Goal: Ask a question

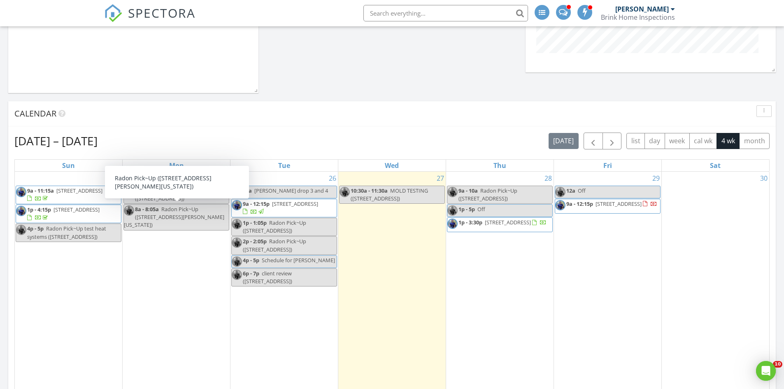
scroll to position [411, 0]
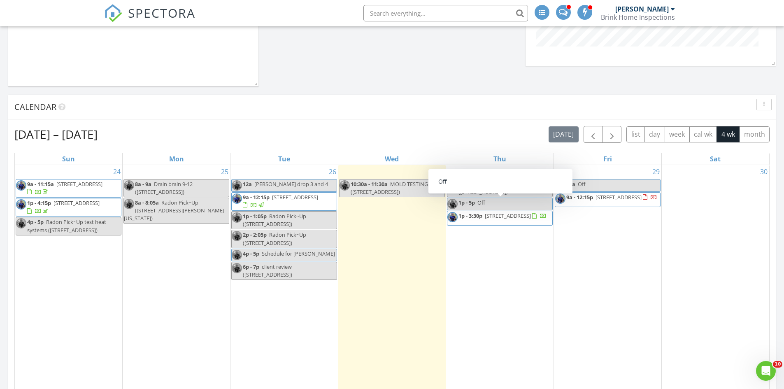
click at [491, 200] on link "1p - 5p Off" at bounding box center [500, 204] width 106 height 13
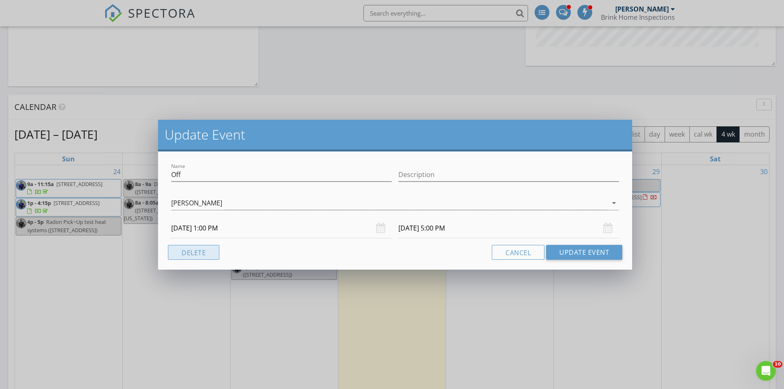
click at [193, 251] on button "Delete" at bounding box center [193, 252] width 51 height 15
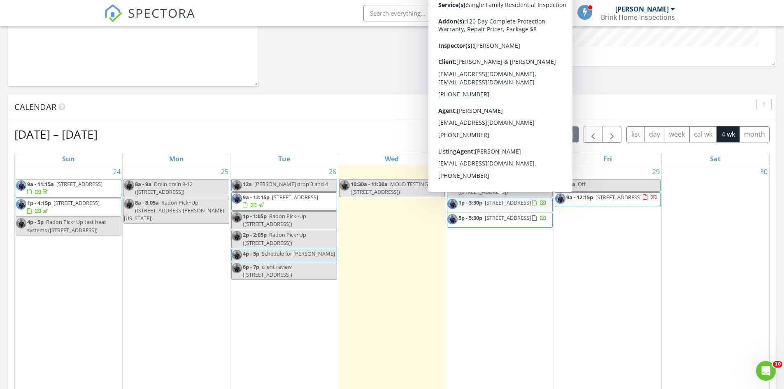
click at [509, 202] on span "[STREET_ADDRESS]" at bounding box center [508, 202] width 46 height 7
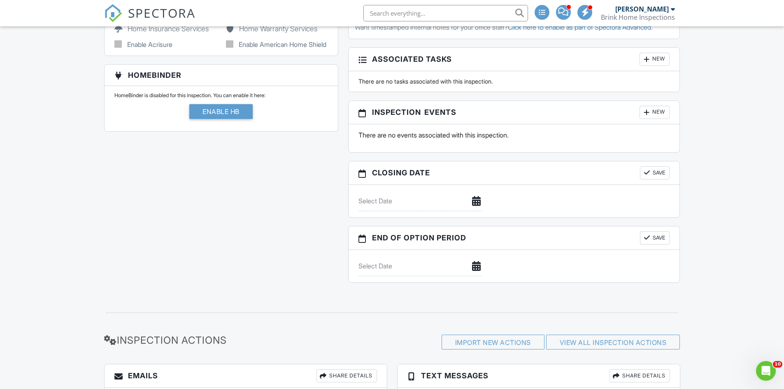
scroll to position [818, 0]
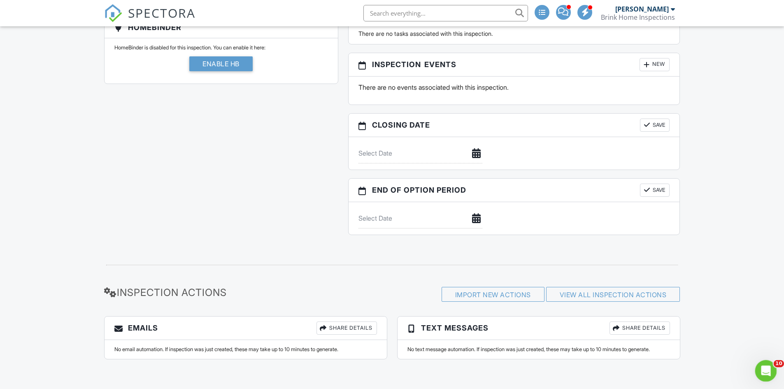
drag, startPoint x: 1523, startPoint y: 722, endPoint x: 766, endPoint y: 368, distance: 836.1
click at [766, 367] on icon "Open Intercom Messenger" at bounding box center [765, 370] width 14 height 14
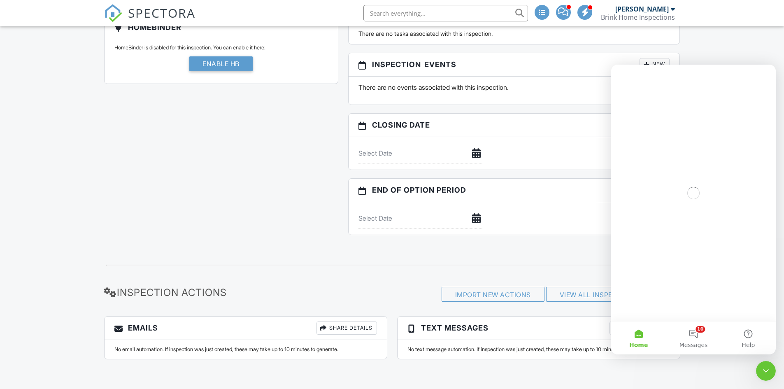
scroll to position [0, 0]
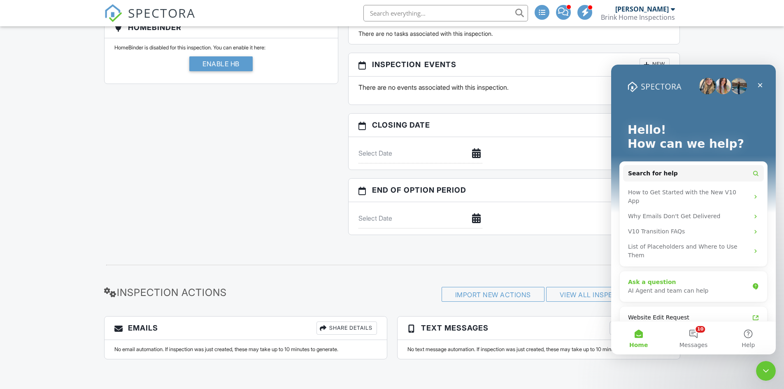
click at [686, 286] on div "AI Agent and team can help" at bounding box center [688, 290] width 121 height 9
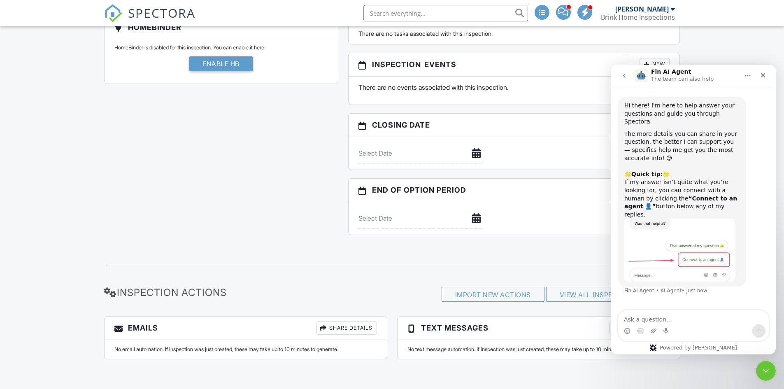
drag, startPoint x: 672, startPoint y: 77, endPoint x: 704, endPoint y: 74, distance: 32.2
click at [674, 77] on p "The team can also help" at bounding box center [682, 79] width 63 height 8
click at [748, 72] on button "Home" at bounding box center [748, 76] width 16 height 16
click at [648, 300] on div "Hi there! I'm here to help answer your questions and guide you through Spectora…" at bounding box center [693, 199] width 165 height 224
click at [684, 325] on div "Intercom messenger" at bounding box center [693, 330] width 151 height 13
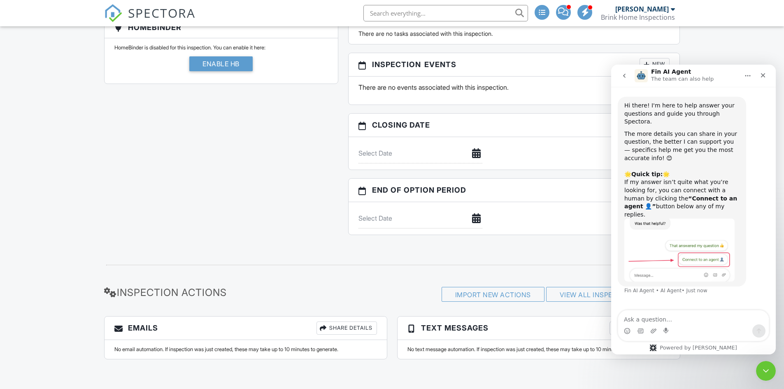
click at [662, 327] on div "Intercom messenger" at bounding box center [693, 330] width 151 height 13
click at [648, 321] on textarea "Ask a question…" at bounding box center [693, 317] width 151 height 14
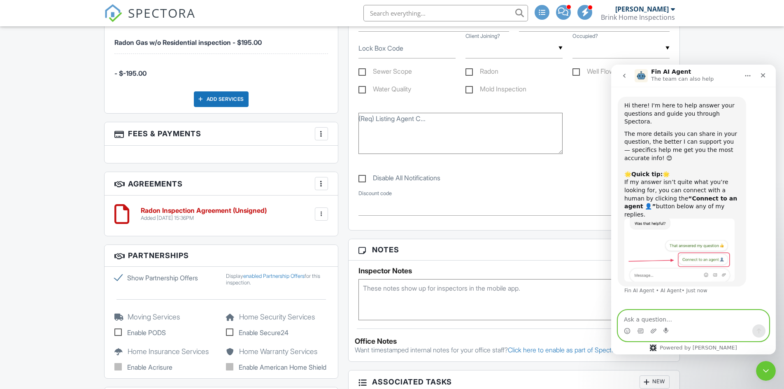
scroll to position [324, 0]
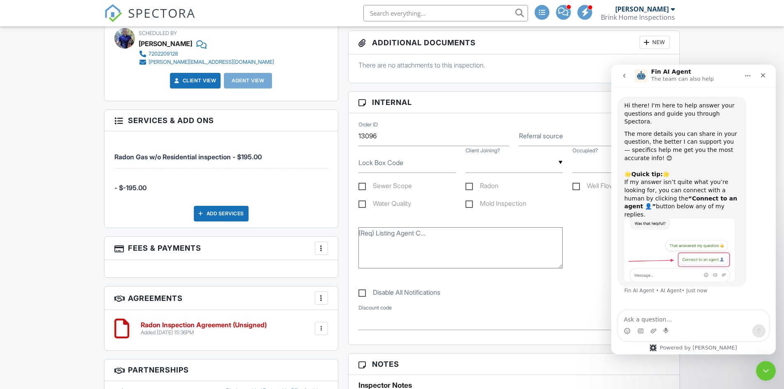
click at [623, 77] on icon "go back" at bounding box center [624, 75] width 7 height 7
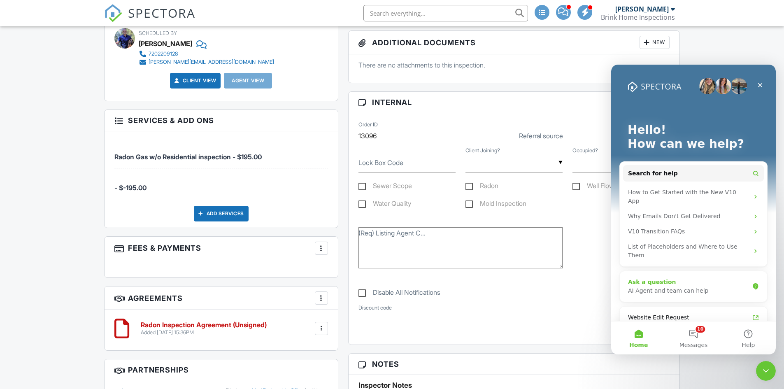
click at [678, 278] on div "Ask a question" at bounding box center [688, 282] width 121 height 9
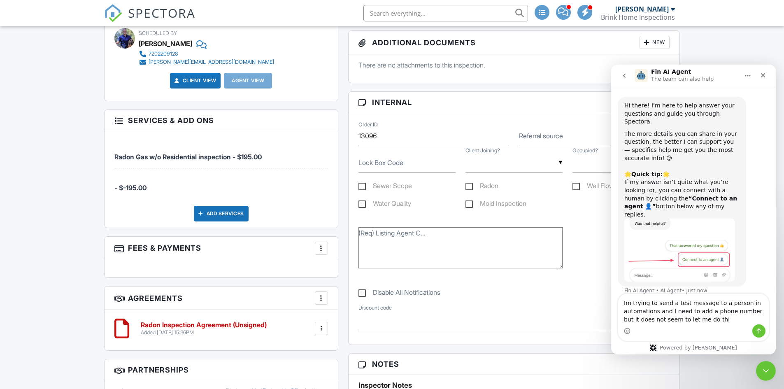
type textarea "Im trying to send a test message to a person in automations and I need to add a…"
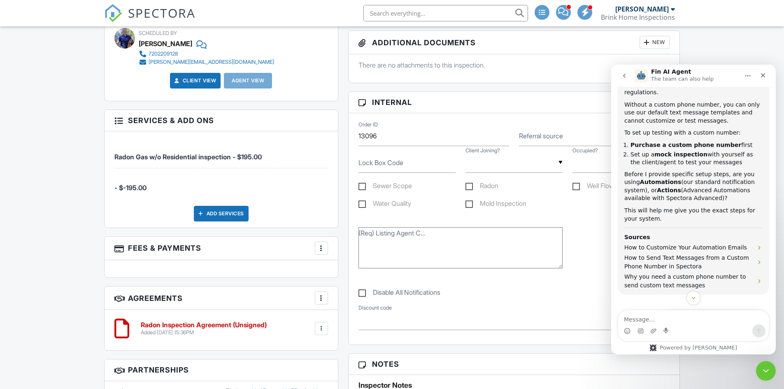
scroll to position [309, 0]
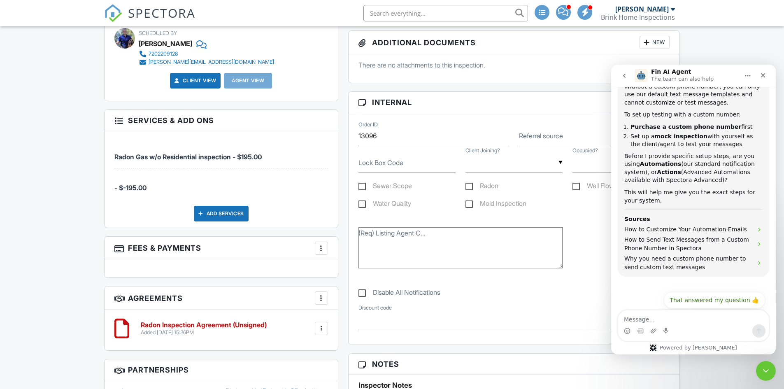
click at [729, 312] on button "Connect to an agent 👤" at bounding box center [725, 320] width 80 height 16
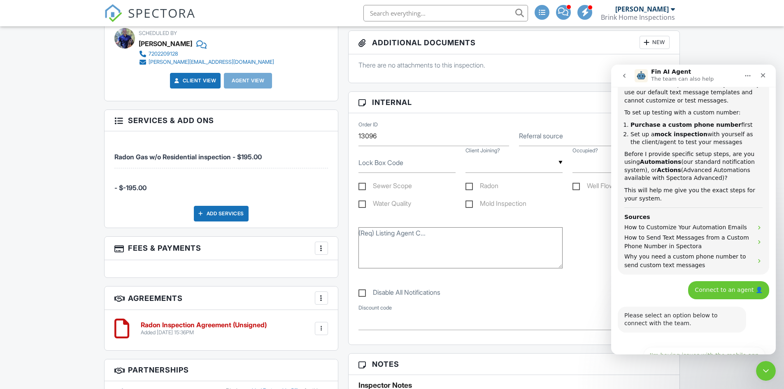
scroll to position [350, 0]
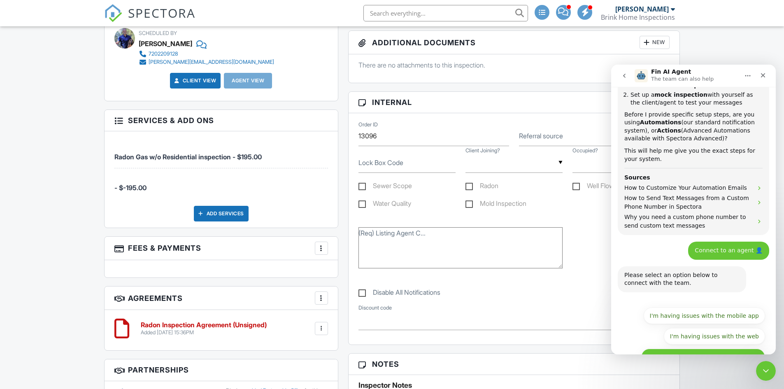
click at [704, 349] on button "I have questions about something else" at bounding box center [703, 357] width 124 height 16
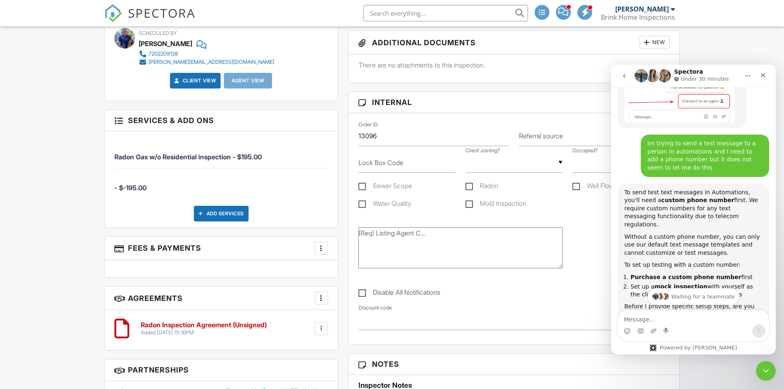
scroll to position [61, 0]
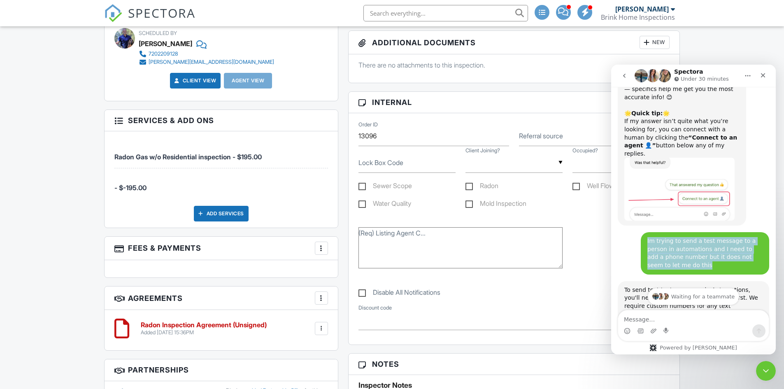
drag, startPoint x: 660, startPoint y: 248, endPoint x: 634, endPoint y: 221, distance: 37.5
click at [634, 232] on div "Im trying to send a test message to a person in automations and I need to add a…" at bounding box center [693, 256] width 151 height 49
copy div "Im trying to send a test message to a person in automations and I need to add a…"
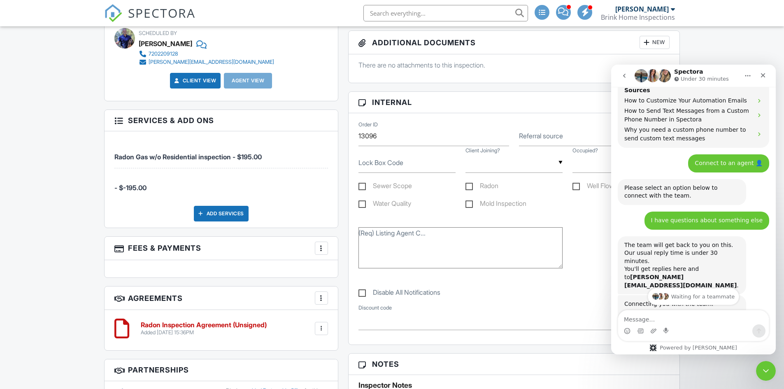
scroll to position [472, 0]
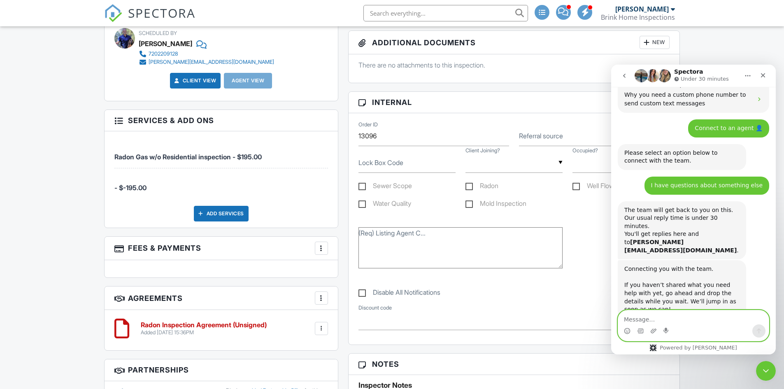
click at [630, 322] on textarea "Message…" at bounding box center [693, 317] width 151 height 14
paste textarea "Im trying to send a test message to a person in automations and I need to add a…"
type textarea "Im trying to send a test message to a person in automations and I need to add a…"
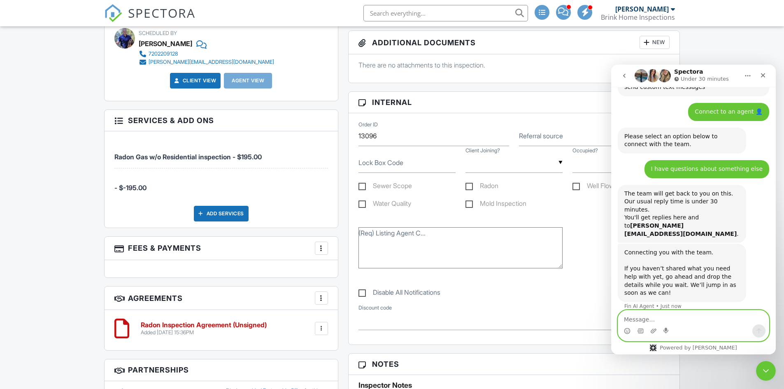
scroll to position [521, 0]
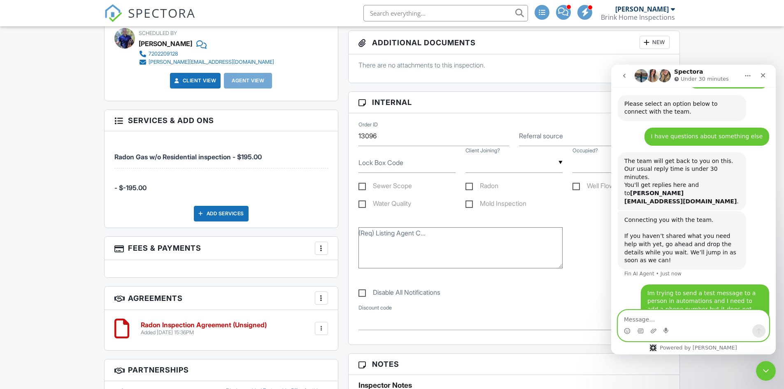
click at [679, 316] on textarea "Message…" at bounding box center [693, 317] width 151 height 14
click at [736, 326] on div "Intercom messenger" at bounding box center [693, 330] width 151 height 13
click at [729, 320] on textarea "The to field gives me categories and" at bounding box center [693, 317] width 151 height 14
drag, startPoint x: 671, startPoint y: 318, endPoint x: 760, endPoint y: 321, distance: 88.9
click at [760, 321] on textarea "The to field gives me categories and" at bounding box center [693, 317] width 151 height 14
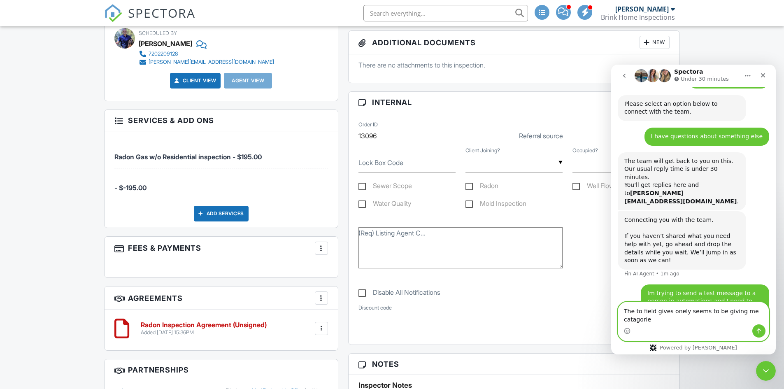
scroll to position [530, 0]
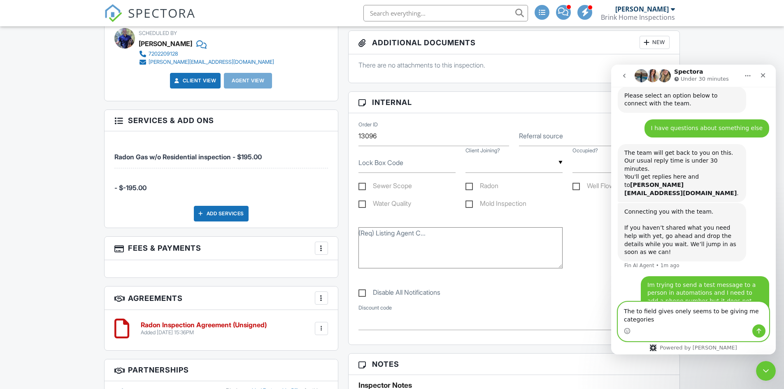
click at [676, 314] on textarea "The to field gives onely seems to be giving me categories" at bounding box center [693, 313] width 151 height 22
type textarea "The to field gives only seems to be giving me categories"
click at [668, 323] on textarea "The to field gives only seems to be giving me categories" at bounding box center [693, 313] width 151 height 22
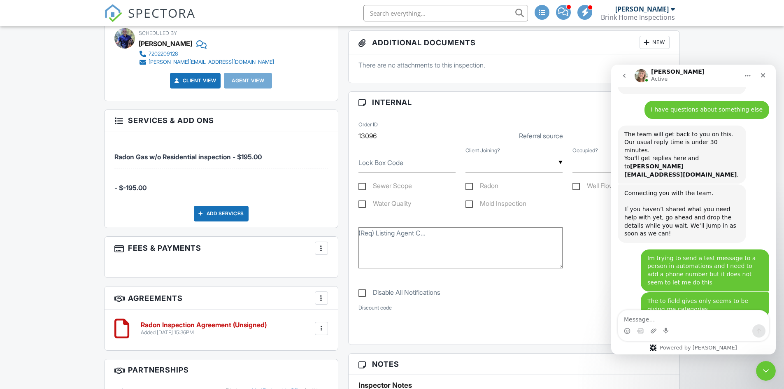
scroll to position [576, 0]
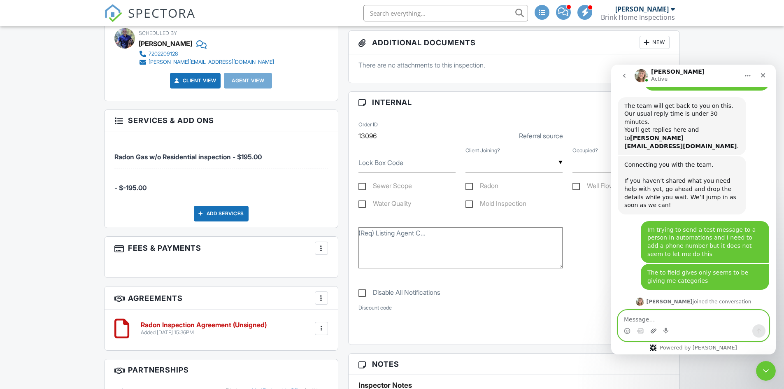
click at [653, 330] on icon "Upload attachment" at bounding box center [654, 330] width 6 height 5
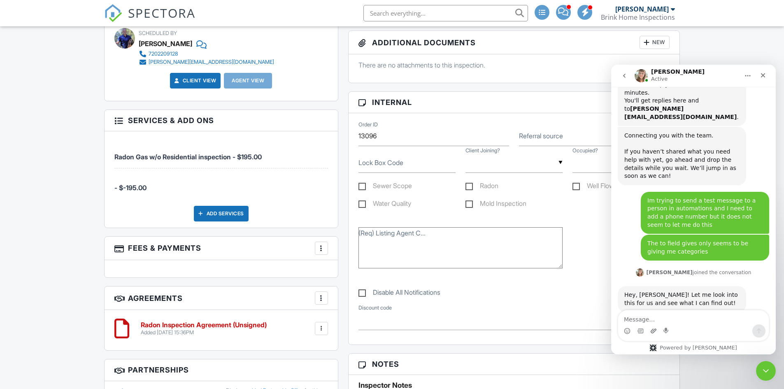
scroll to position [608, 0]
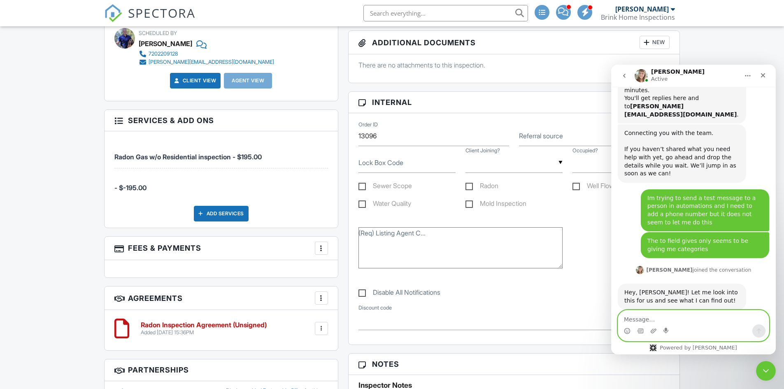
click at [682, 321] on textarea "Message…" at bounding box center [693, 317] width 151 height 14
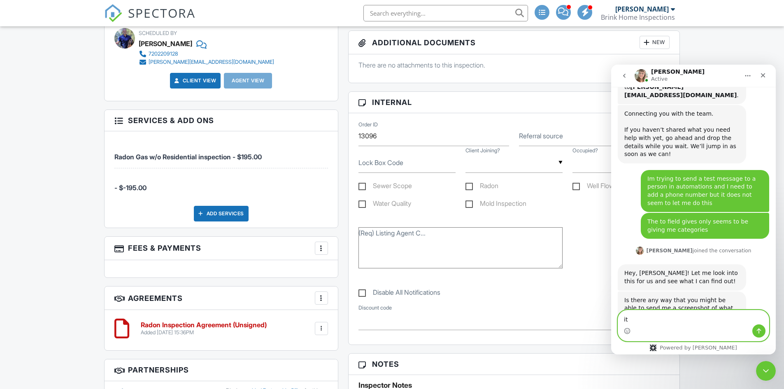
type textarea "i"
click at [653, 328] on icon "Upload attachment" at bounding box center [653, 331] width 7 height 7
click at [654, 329] on icon "Upload attachment" at bounding box center [653, 331] width 7 height 7
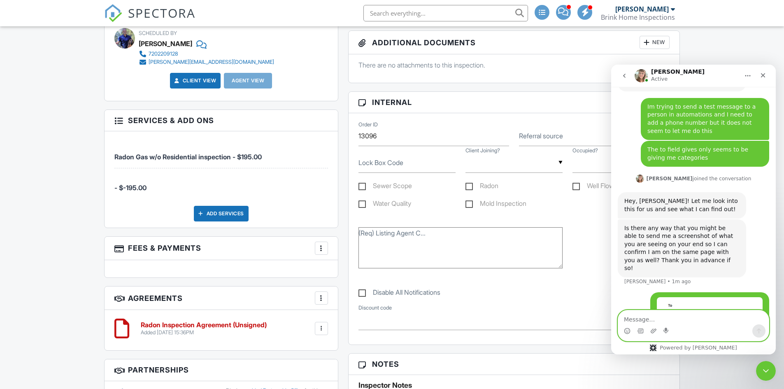
scroll to position [754, 0]
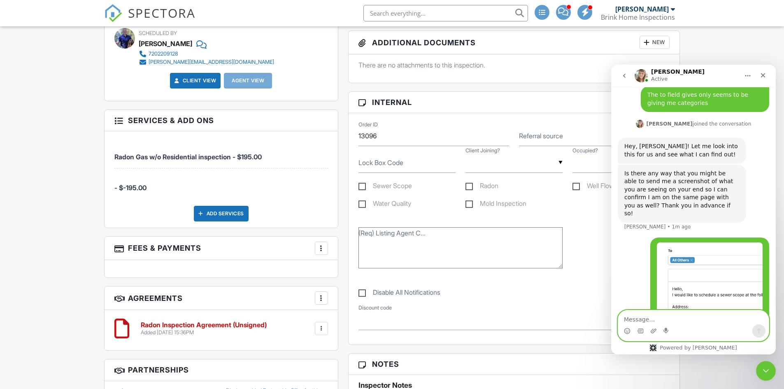
click at [647, 317] on textarea "Message…" at bounding box center [693, 317] width 151 height 14
type textarea "it for the sewer email automation"
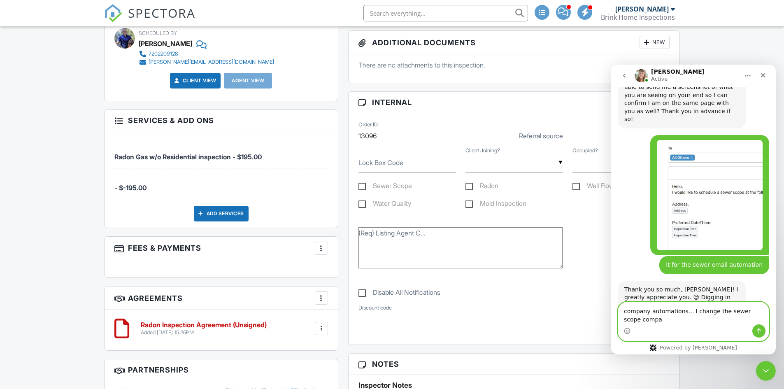
scroll to position [857, 0]
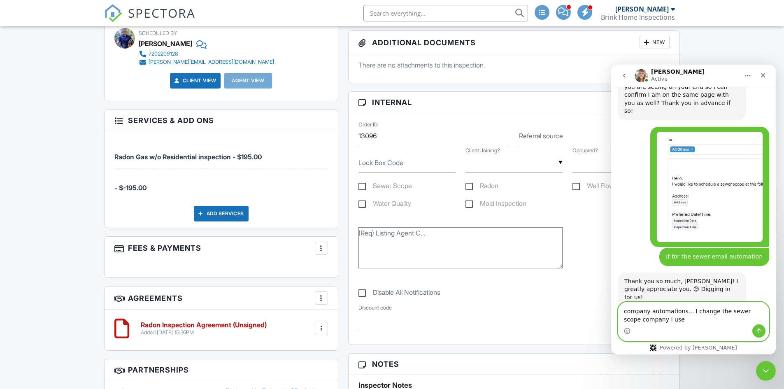
type textarea "company automations... I change the sewer scope company I use"
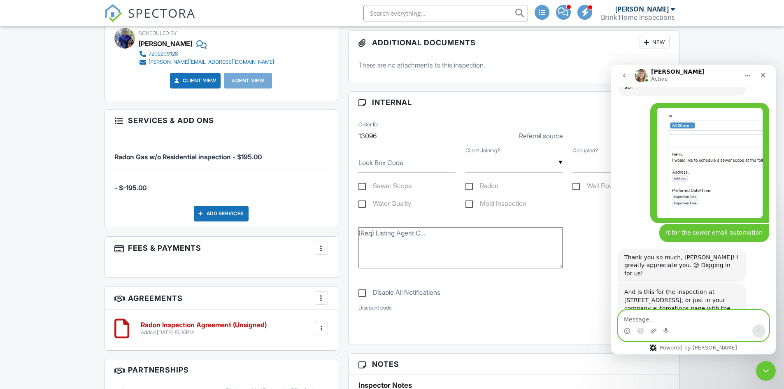
scroll to position [881, 0]
type textarea "for all inspections"
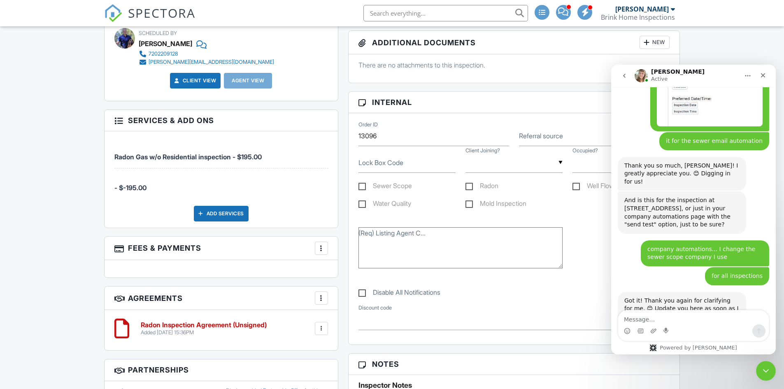
scroll to position [987, 0]
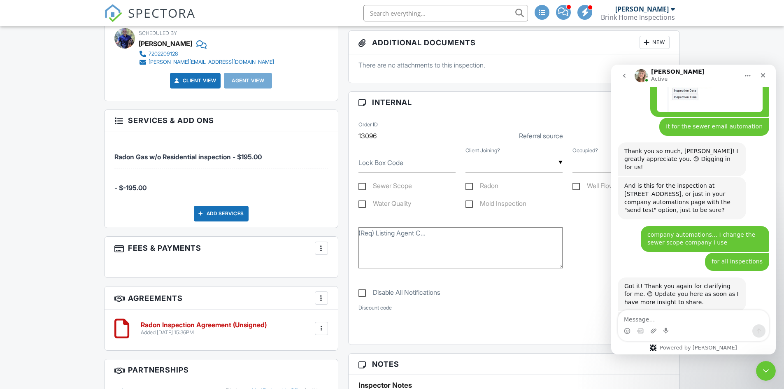
click at [678, 341] on img "Spectora 2025-08-27 at 4.11.44 PM" at bounding box center [679, 346] width 110 height 11
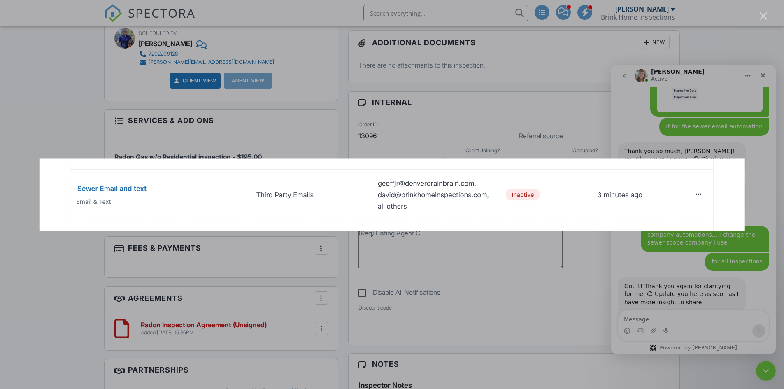
click at [677, 318] on div "Intercom messenger" at bounding box center [392, 194] width 784 height 389
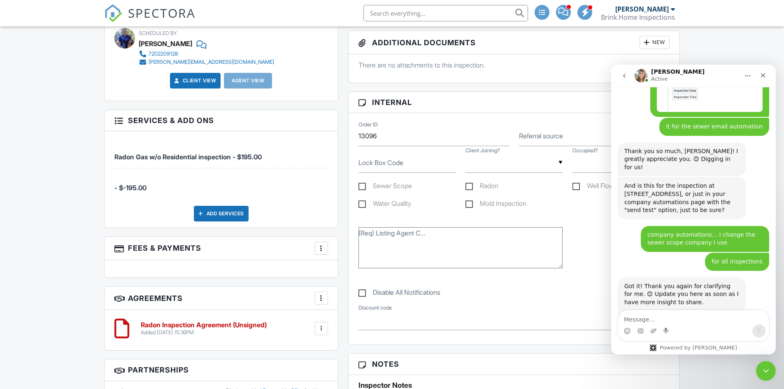
click at [664, 325] on div "Intercom messenger" at bounding box center [666, 330] width 7 height 13
click at [664, 321] on textarea "Message…" at bounding box center [693, 317] width 151 height 14
type textarea "yes"
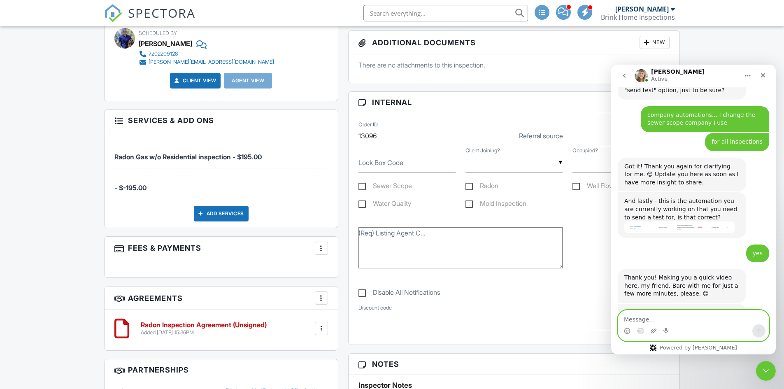
scroll to position [1107, 0]
click at [660, 345] on link "[URL][DOMAIN_NAME]" at bounding box center [656, 348] width 64 height 7
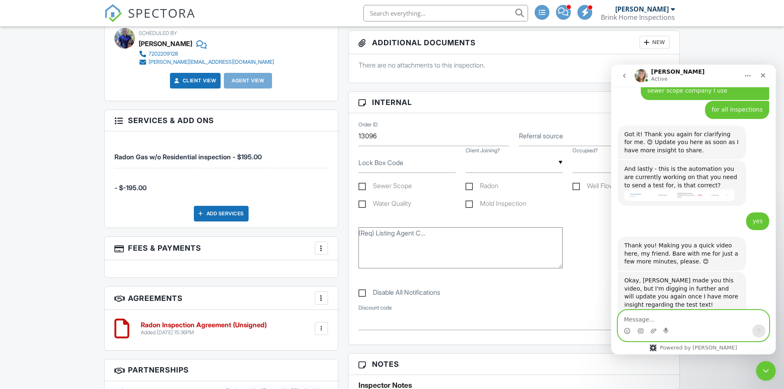
click at [656, 317] on textarea "Message…" at bounding box center [693, 317] width 151 height 14
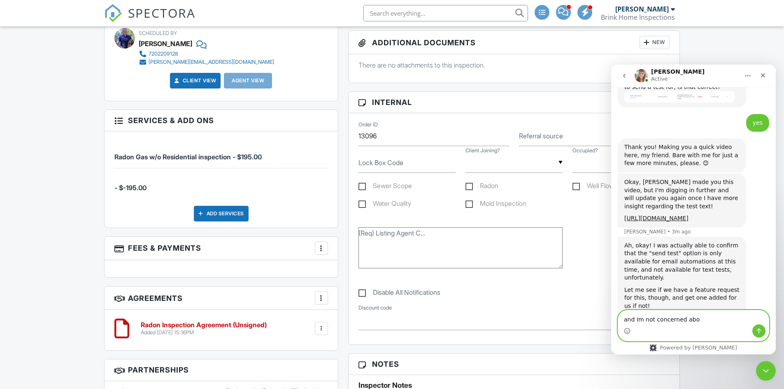
scroll to position [1239, 0]
type textarea "a"
type textarea "We have a mis communication"
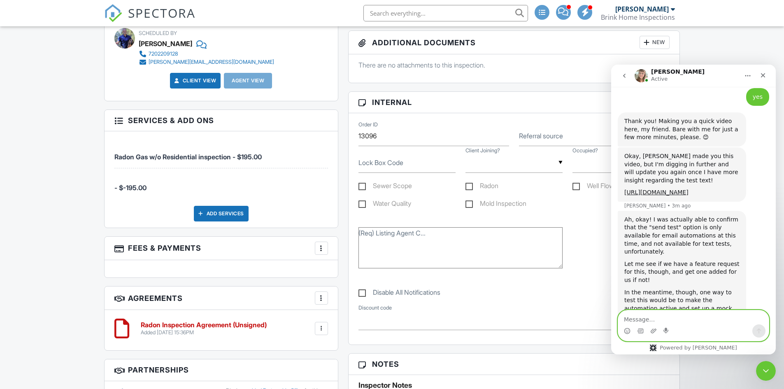
scroll to position [1263, 0]
type textarea "I dont want to send a text text or email"
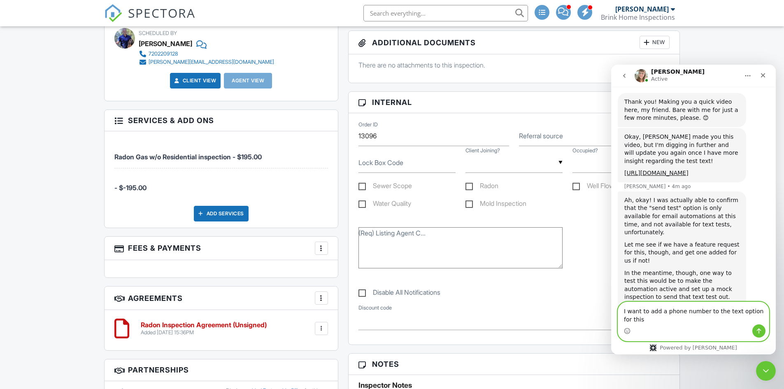
scroll to position [1290, 0]
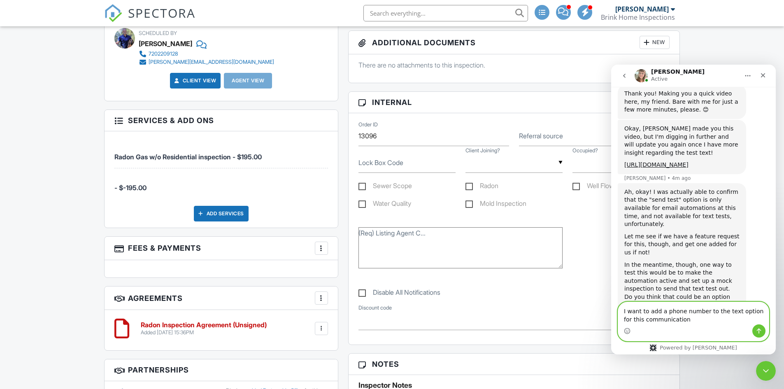
type textarea "I want to add a phone number to the text option for this communication"
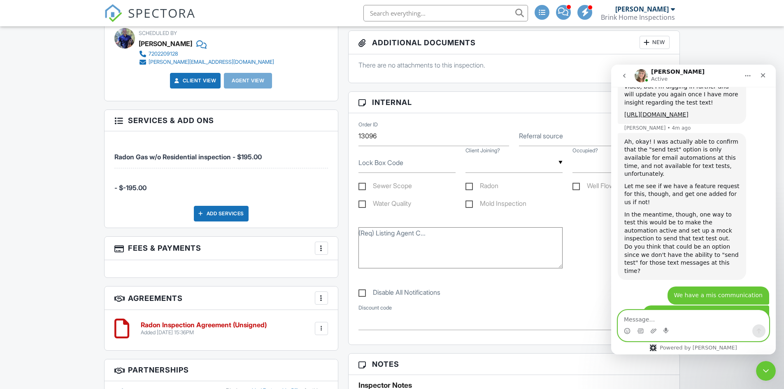
scroll to position [1358, 0]
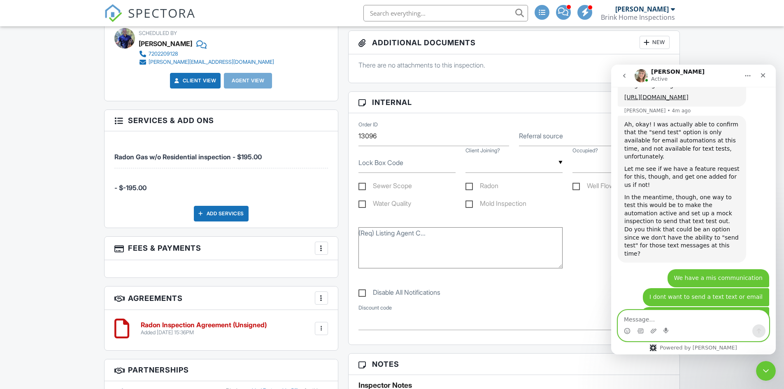
click at [649, 318] on textarea "Message…" at bounding box center [693, 317] width 151 height 14
type textarea "I need to replace all others with a phone number"
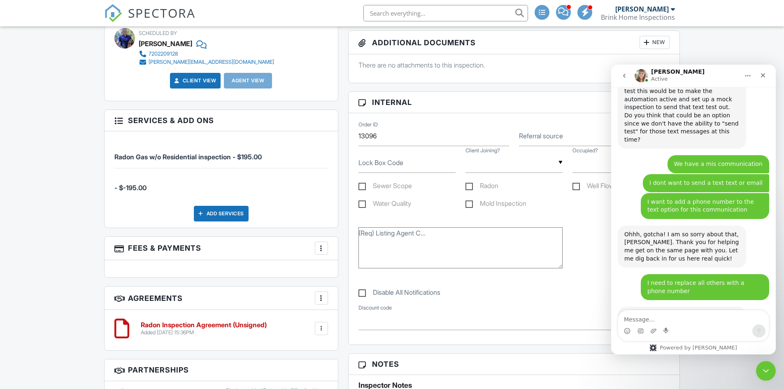
scroll to position [1499, 0]
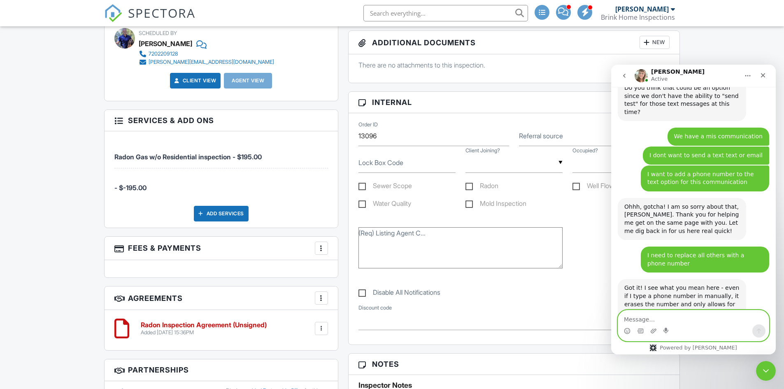
click at [670, 322] on textarea "Message…" at bounding box center [693, 317] width 151 height 14
type textarea "y"
type textarea "thank you"
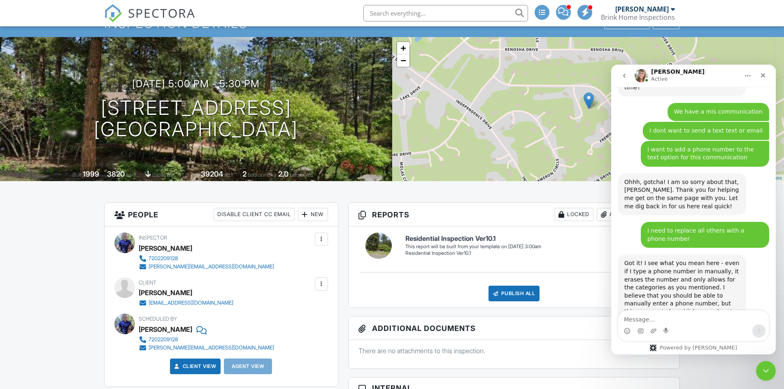
scroll to position [0, 0]
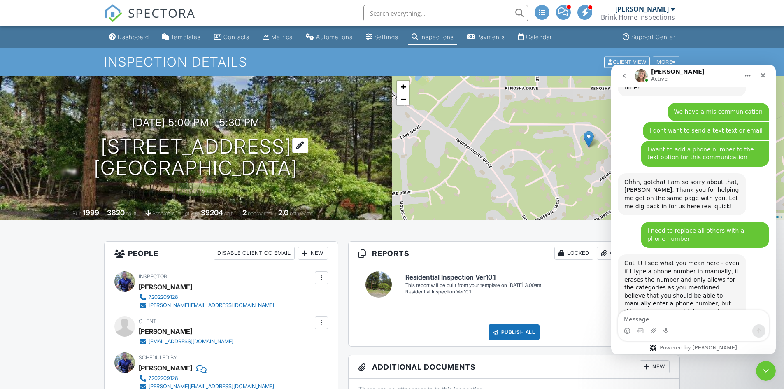
click at [170, 142] on h1 "7274 Fremont Ct Larkspur, CO 80118" at bounding box center [196, 158] width 204 height 44
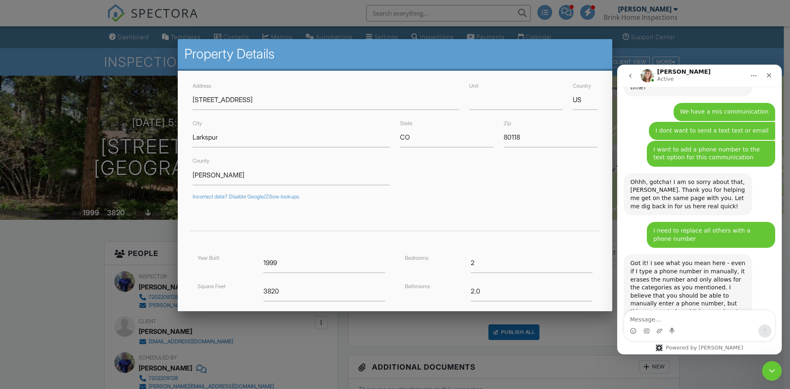
click at [105, 88] on div at bounding box center [395, 202] width 790 height 486
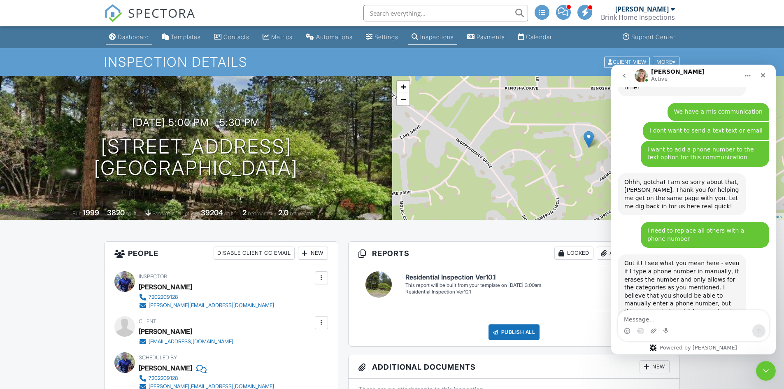
click at [127, 36] on div "Dashboard" at bounding box center [133, 36] width 31 height 7
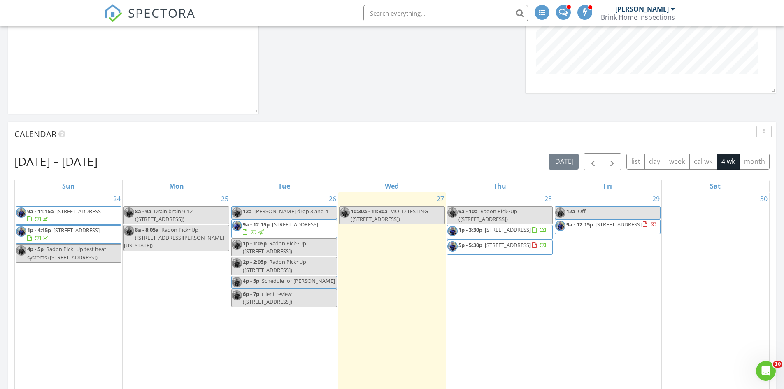
scroll to position [329, 0]
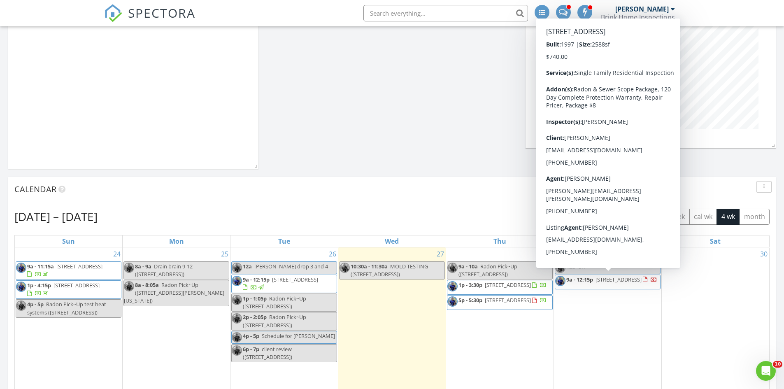
click at [593, 280] on span "9a - 12:15p" at bounding box center [579, 279] width 27 height 7
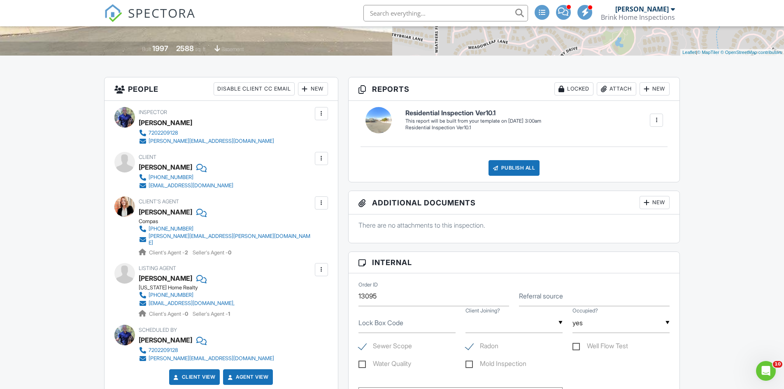
scroll to position [165, 0]
click at [411, 325] on input "Lock Box Code" at bounding box center [406, 322] width 97 height 20
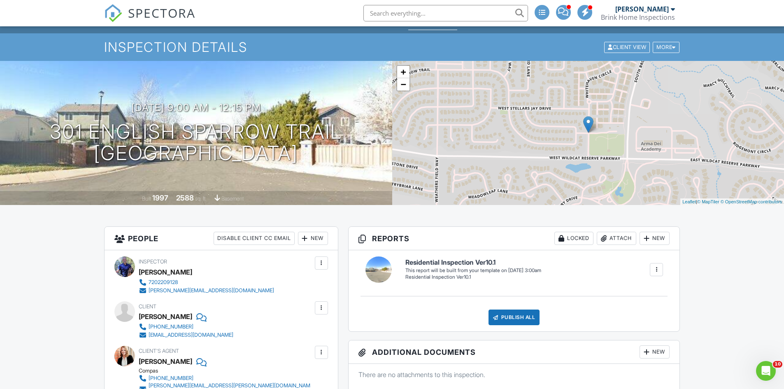
scroll to position [0, 0]
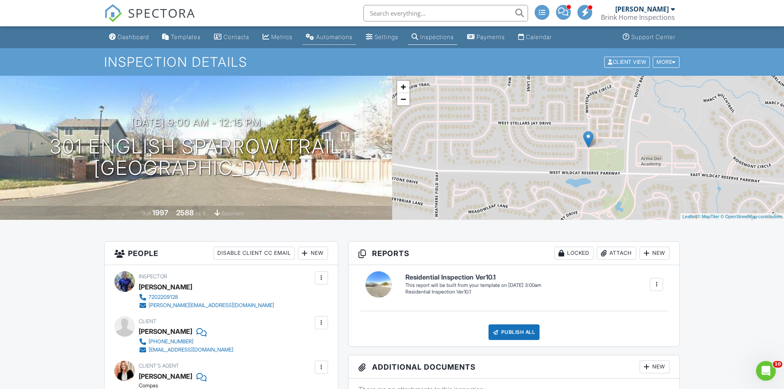
type input "0916"
click at [345, 32] on link "Automations" at bounding box center [328, 37] width 53 height 15
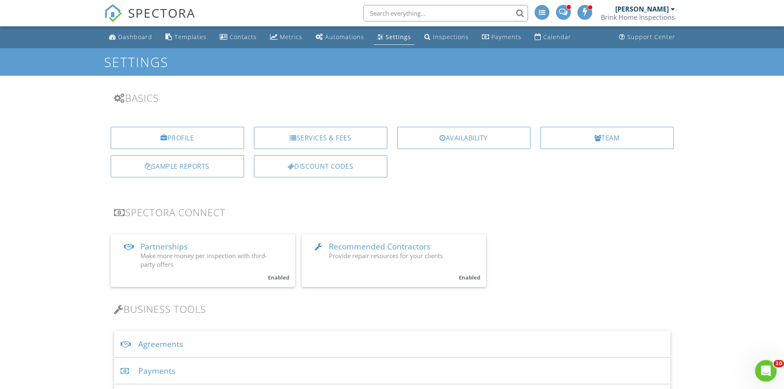
click at [770, 370] on div "Open Intercom Messenger" at bounding box center [764, 369] width 27 height 27
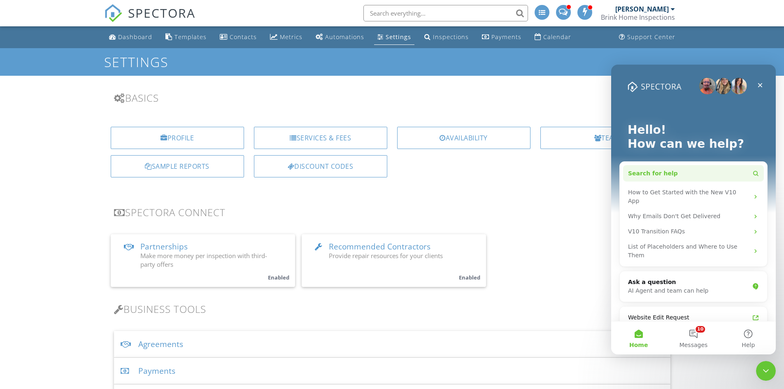
click at [700, 173] on button "Search for help" at bounding box center [693, 173] width 141 height 16
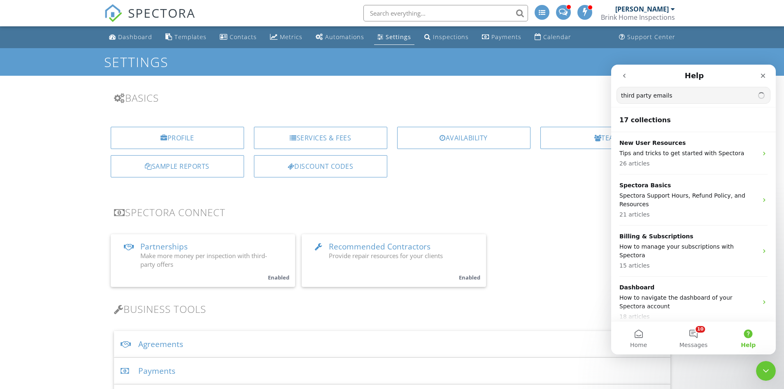
type input "third party emails"
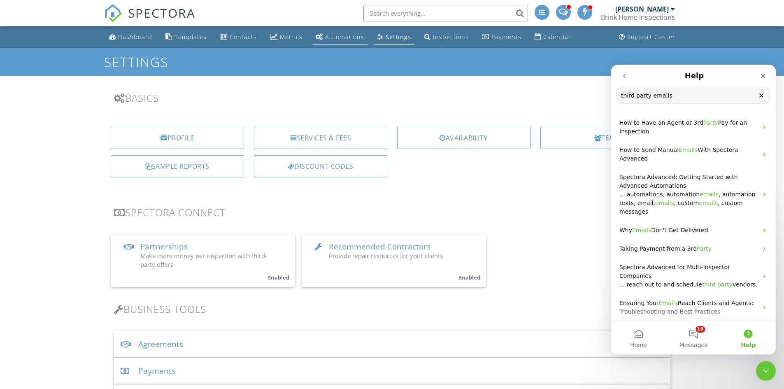
click at [332, 32] on link "Automations" at bounding box center [339, 37] width 55 height 15
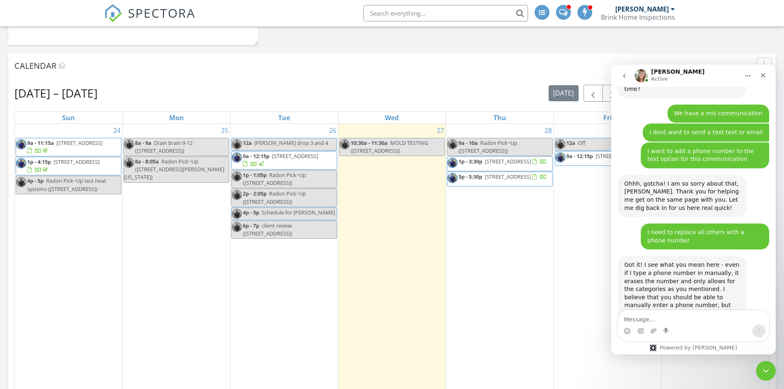
scroll to position [1516, 0]
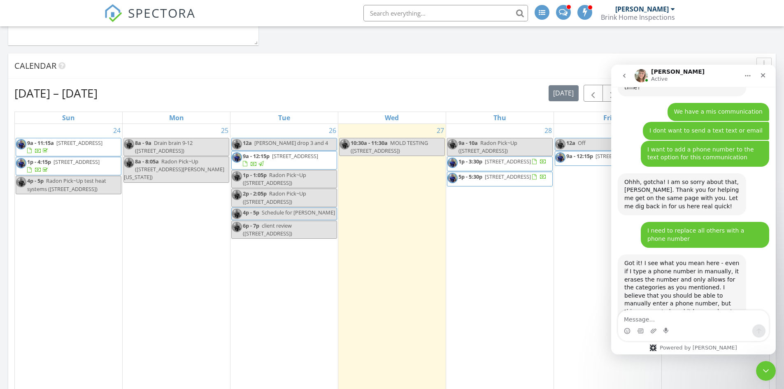
click at [595, 160] on span "[STREET_ADDRESS]" at bounding box center [618, 155] width 46 height 7
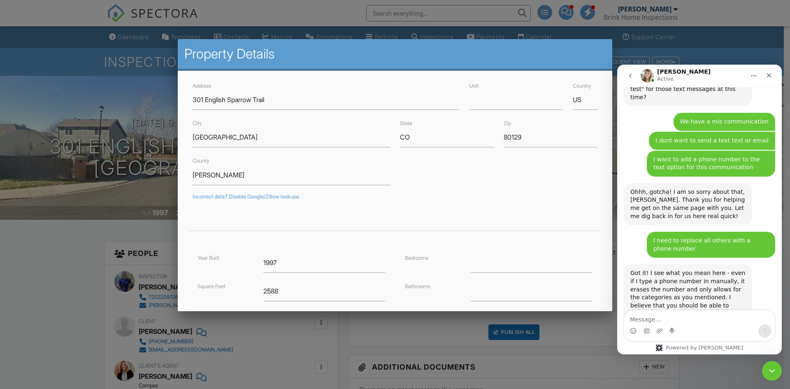
scroll to position [1516, 0]
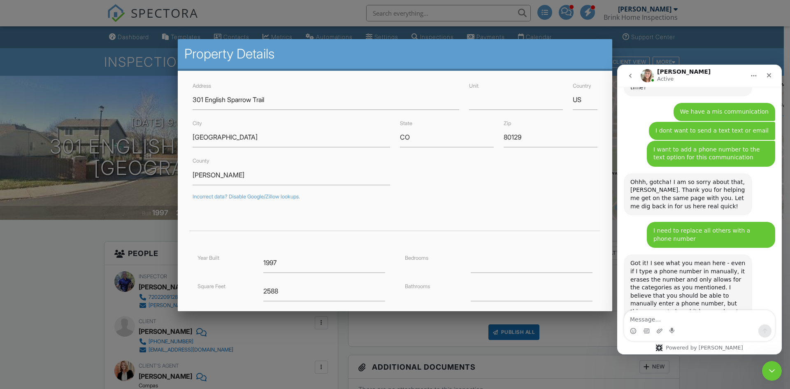
click at [109, 92] on div at bounding box center [395, 202] width 790 height 486
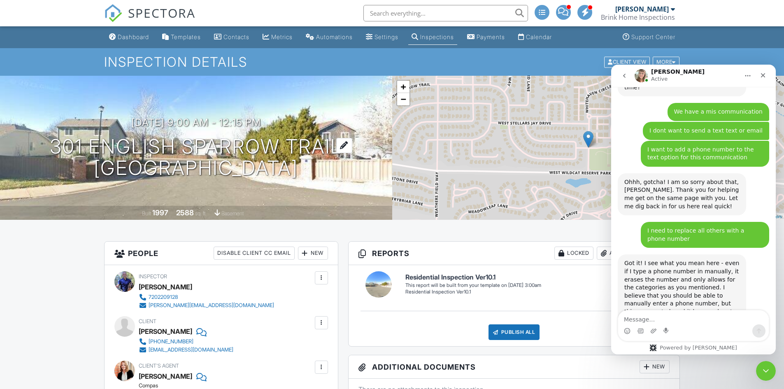
click at [147, 144] on h1 "301 English Sparrow Trail [GEOGRAPHIC_DATA]" at bounding box center [196, 158] width 292 height 44
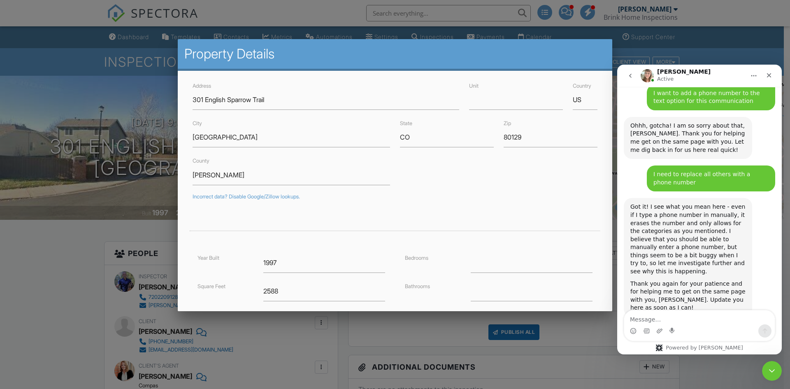
scroll to position [1631, 0]
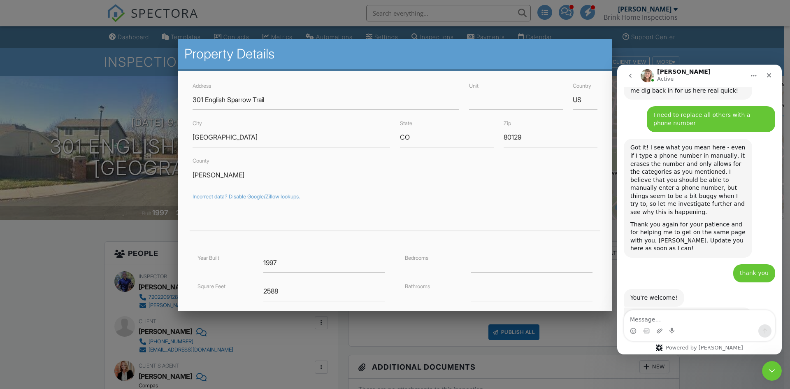
click at [682, 323] on textarea "Message…" at bounding box center [699, 317] width 151 height 14
type textarea "sure"
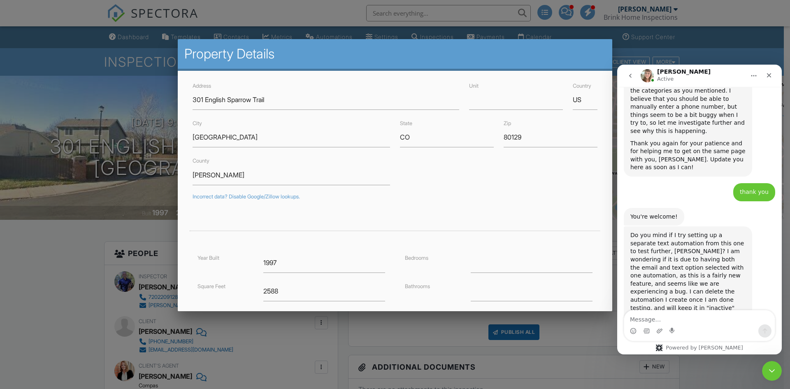
scroll to position [1776, 0]
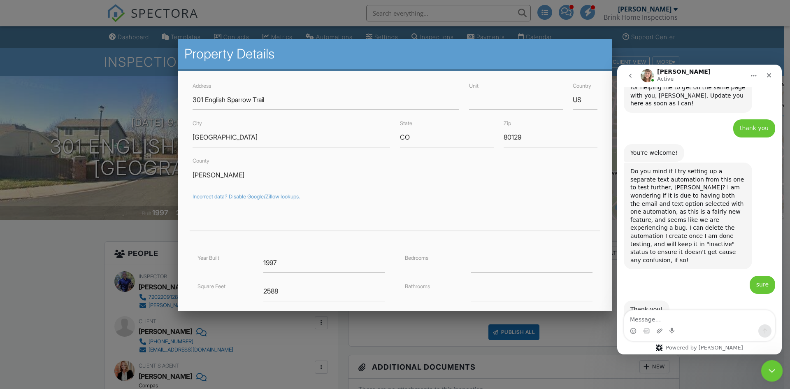
click at [776, 367] on div "Close Intercom Messenger" at bounding box center [771, 370] width 20 height 20
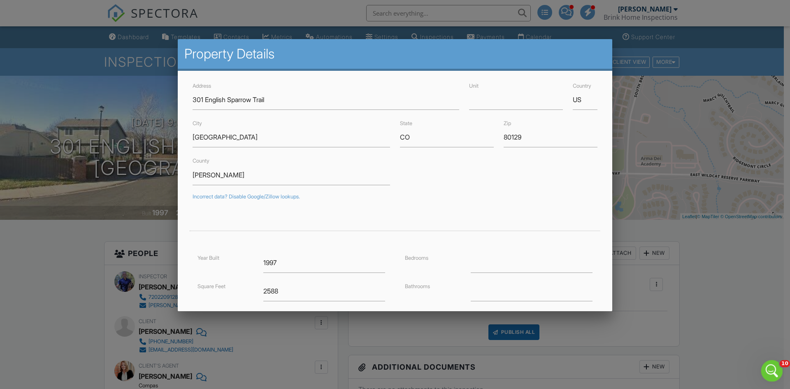
click at [777, 372] on div "Open Intercom Messenger" at bounding box center [770, 369] width 27 height 27
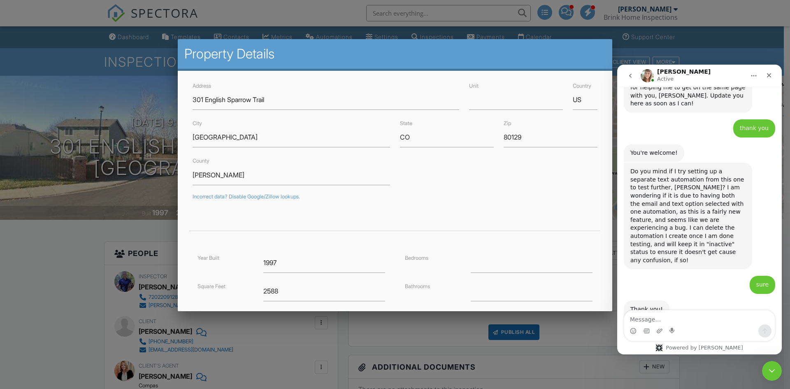
click at [631, 74] on icon "go back" at bounding box center [630, 76] width 2 height 4
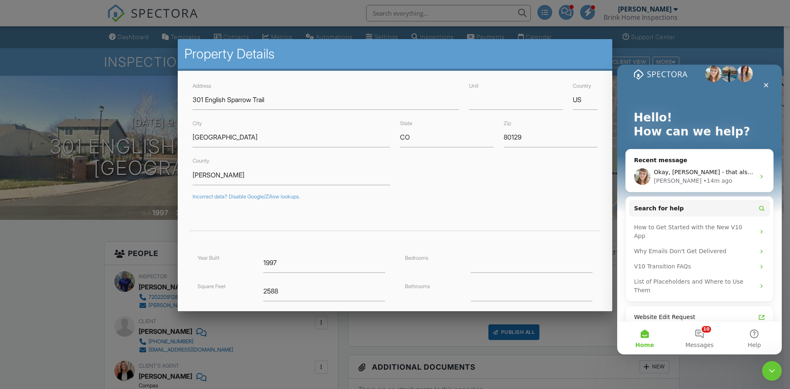
scroll to position [0, 0]
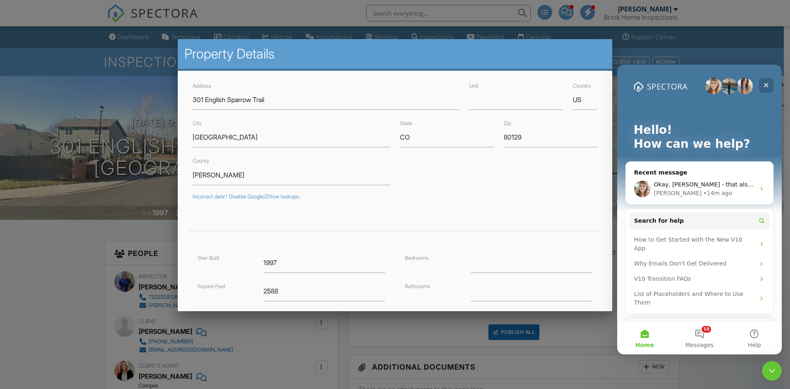
click at [764, 85] on icon "Close" at bounding box center [766, 85] width 7 height 7
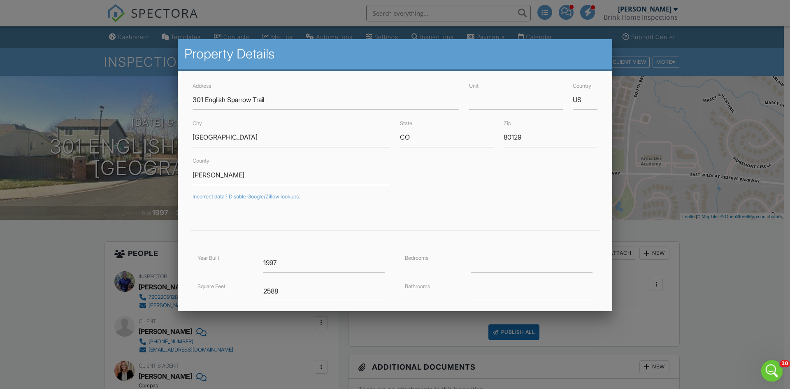
click at [769, 370] on icon "Open Intercom Messenger" at bounding box center [771, 370] width 14 height 14
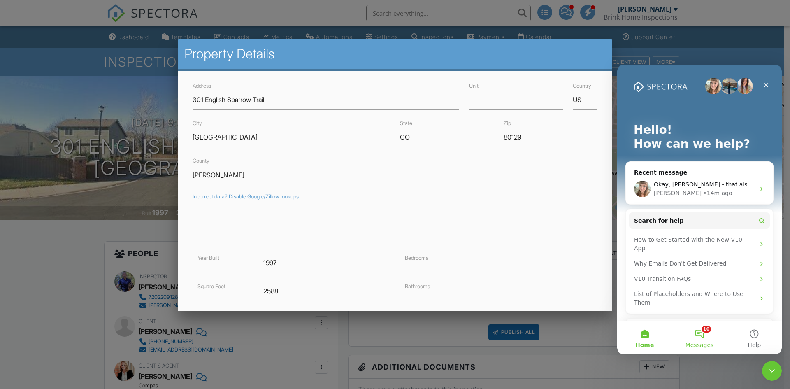
click at [705, 332] on button "10 Messages" at bounding box center [699, 337] width 55 height 33
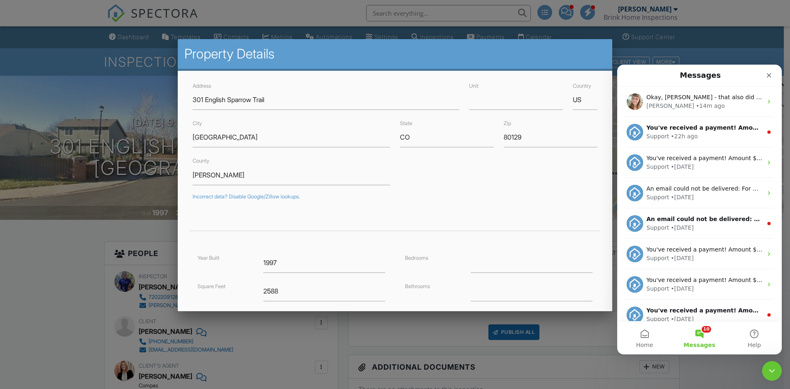
click at [706, 332] on button "10 Messages" at bounding box center [699, 337] width 55 height 33
click at [645, 336] on button "Home" at bounding box center [644, 337] width 55 height 33
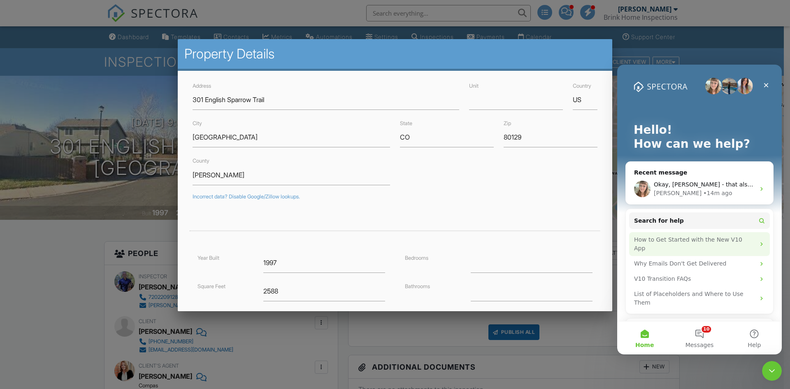
click at [707, 238] on div "How to Get Started with the New V10 App" at bounding box center [694, 243] width 121 height 17
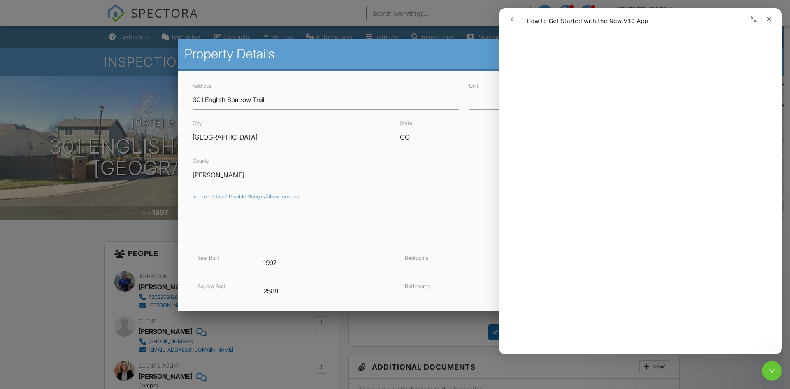
scroll to position [782, 0]
